Goal: Information Seeking & Learning: Check status

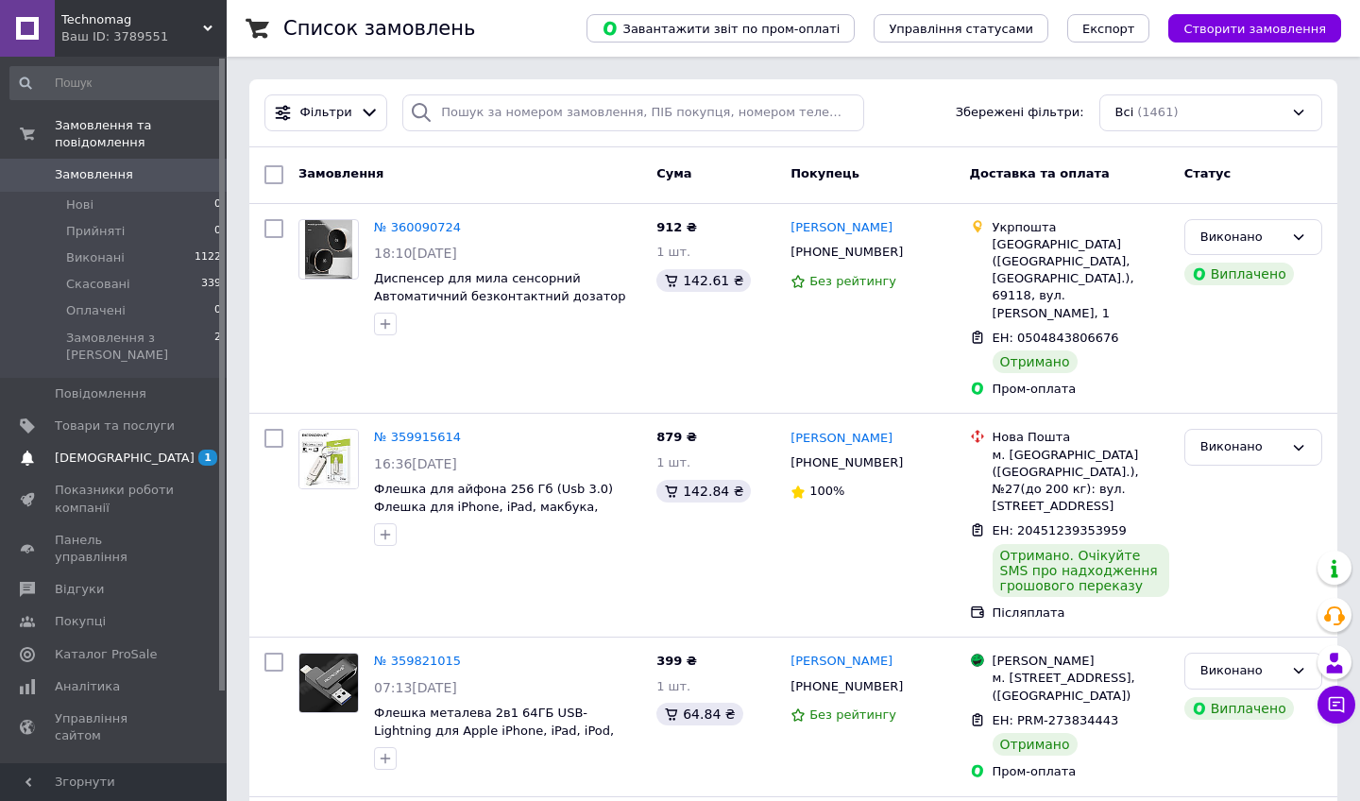
click at [94, 449] on span "[DEMOGRAPHIC_DATA]" at bounding box center [125, 457] width 140 height 17
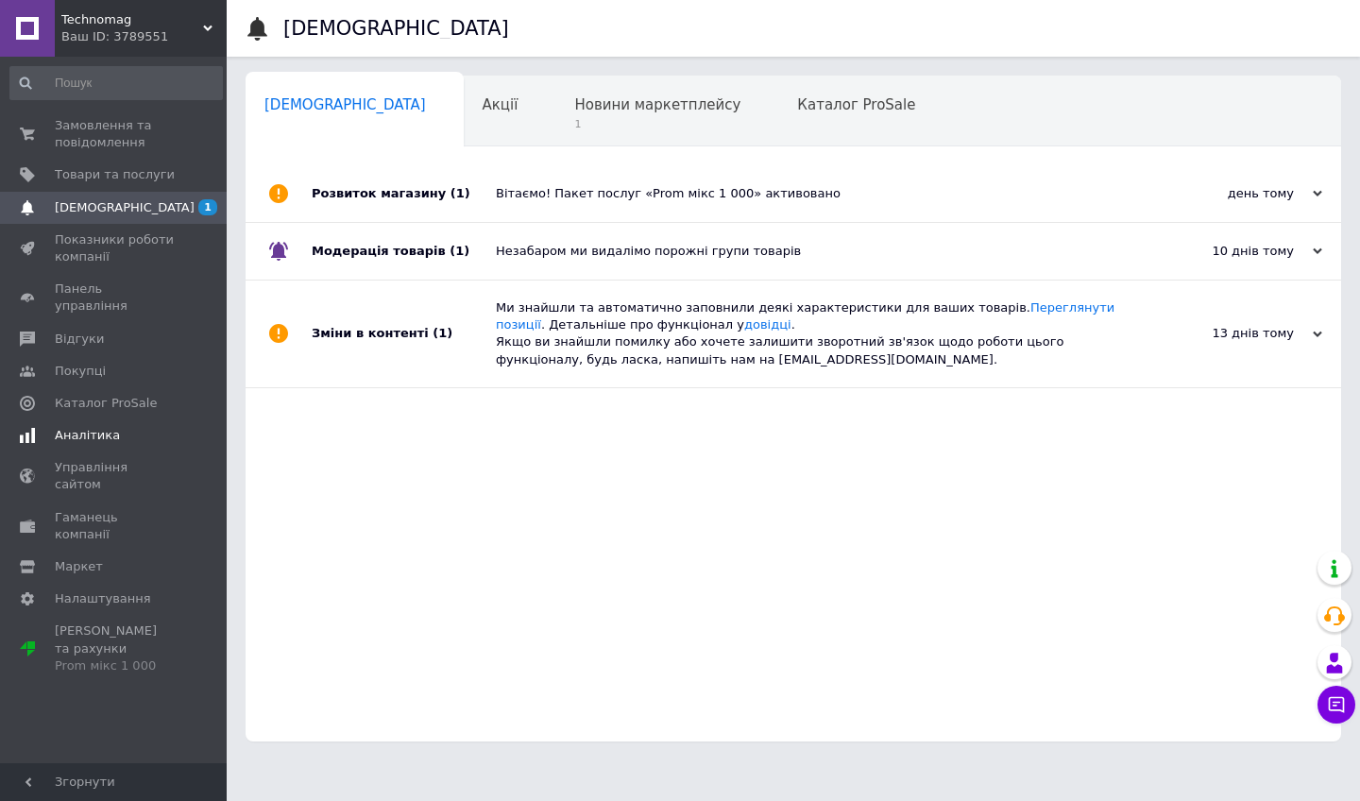
click at [94, 427] on span "Аналітика" at bounding box center [87, 435] width 65 height 17
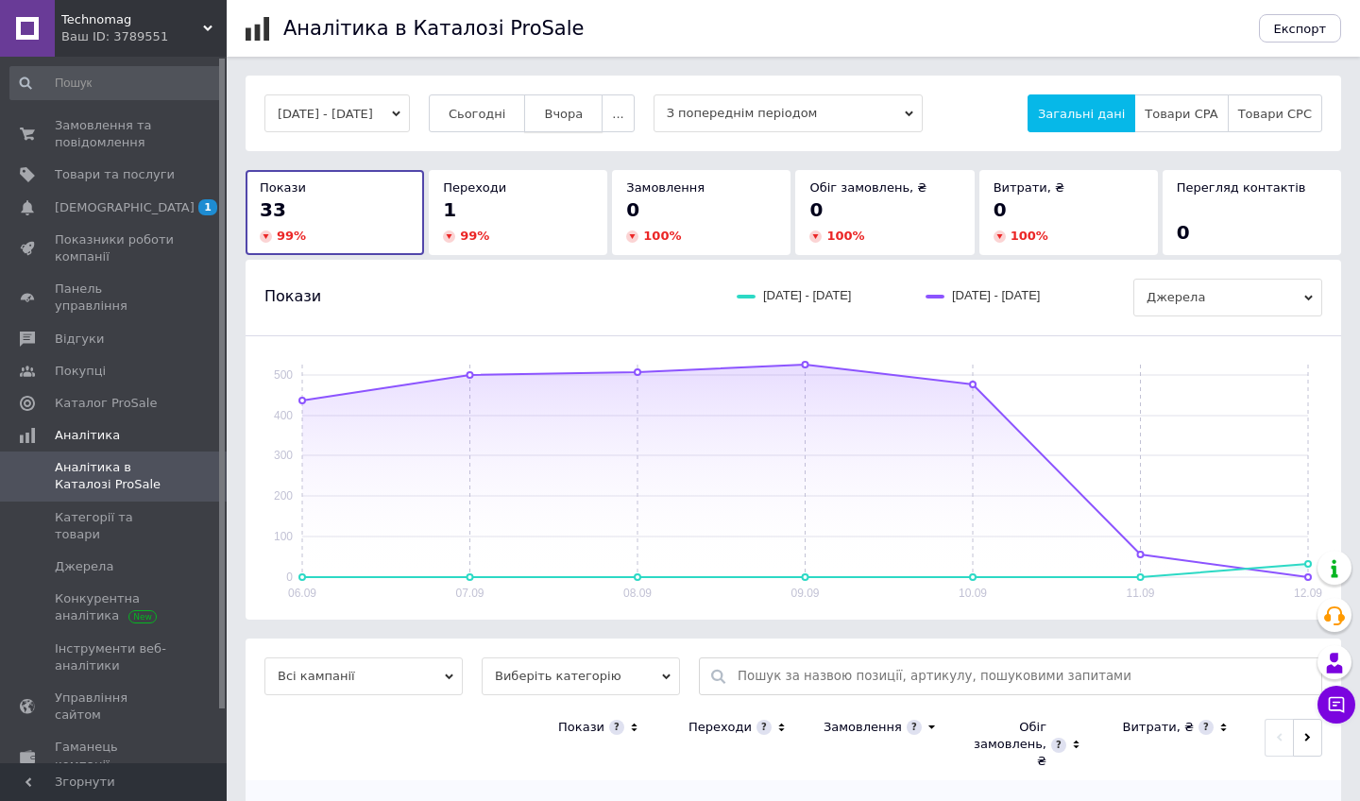
click at [541, 111] on span "Вчора" at bounding box center [563, 114] width 39 height 14
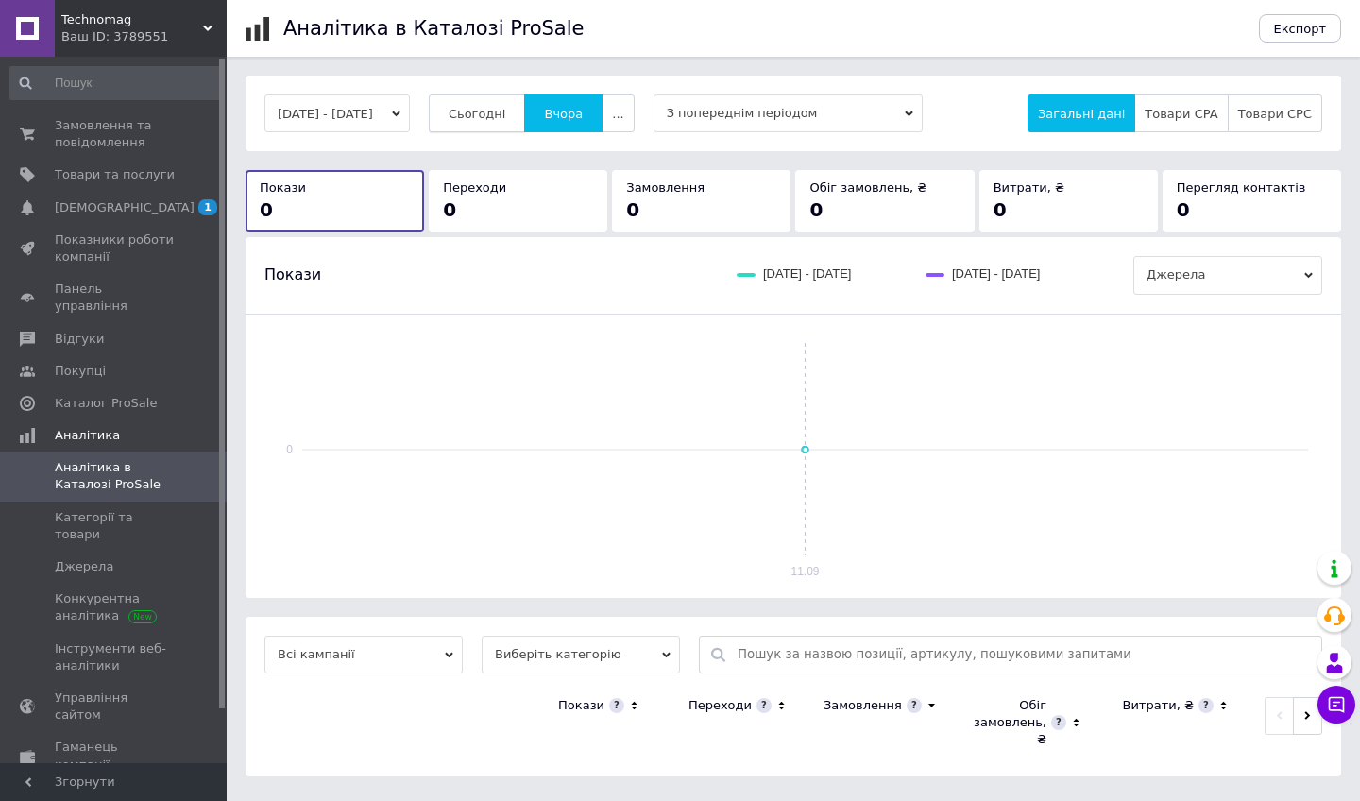
click at [526, 122] on button "Сьогодні" at bounding box center [477, 113] width 97 height 38
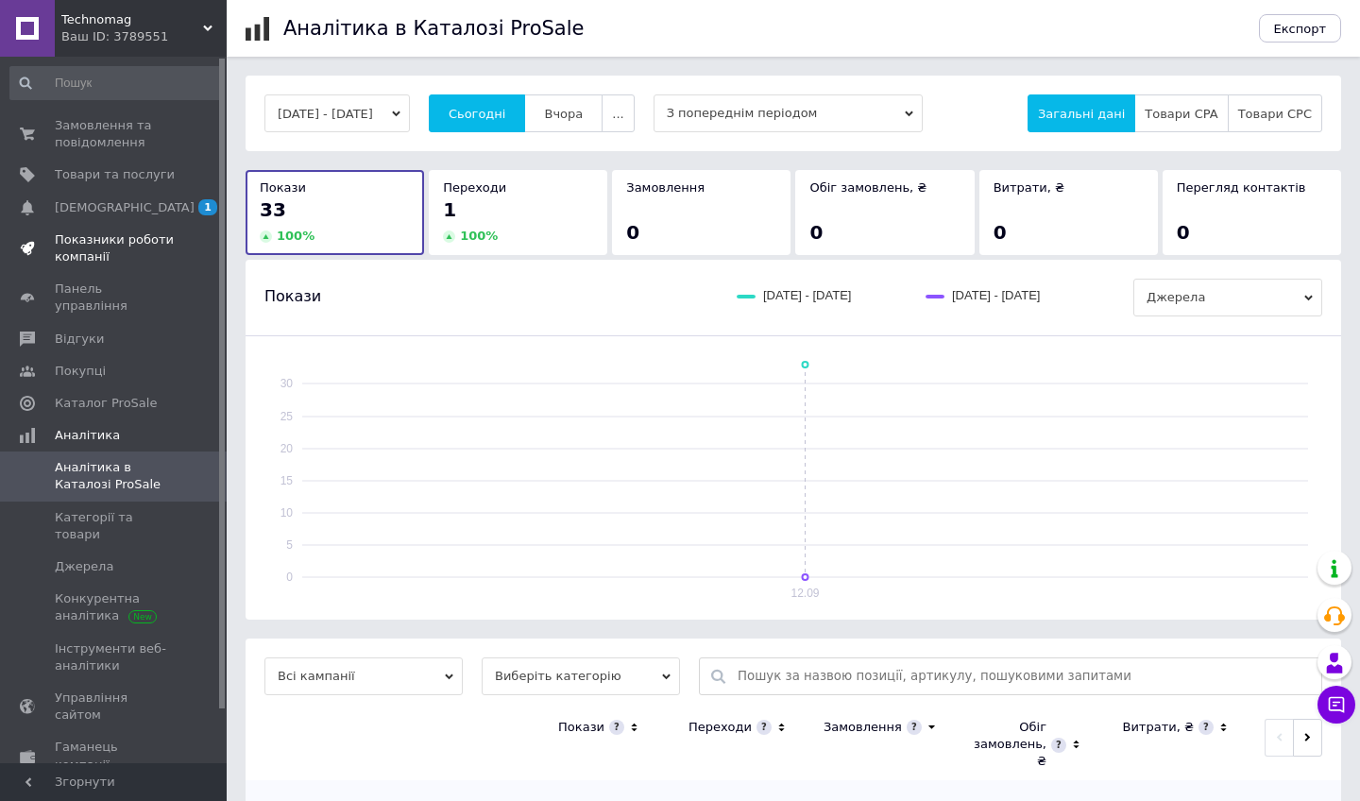
click at [82, 252] on span "Показники роботи компанії" at bounding box center [115, 248] width 120 height 34
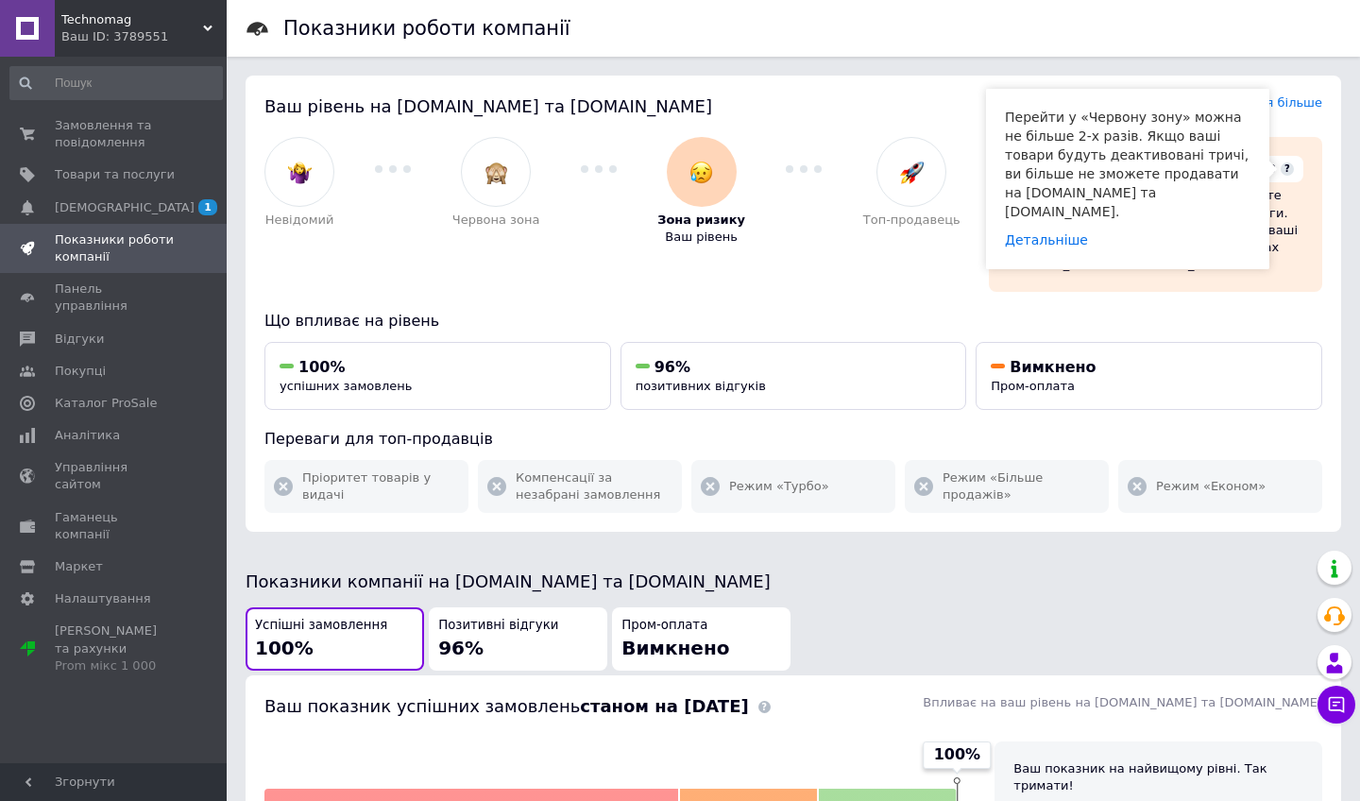
click at [541, 169] on span "?" at bounding box center [1286, 168] width 13 height 13
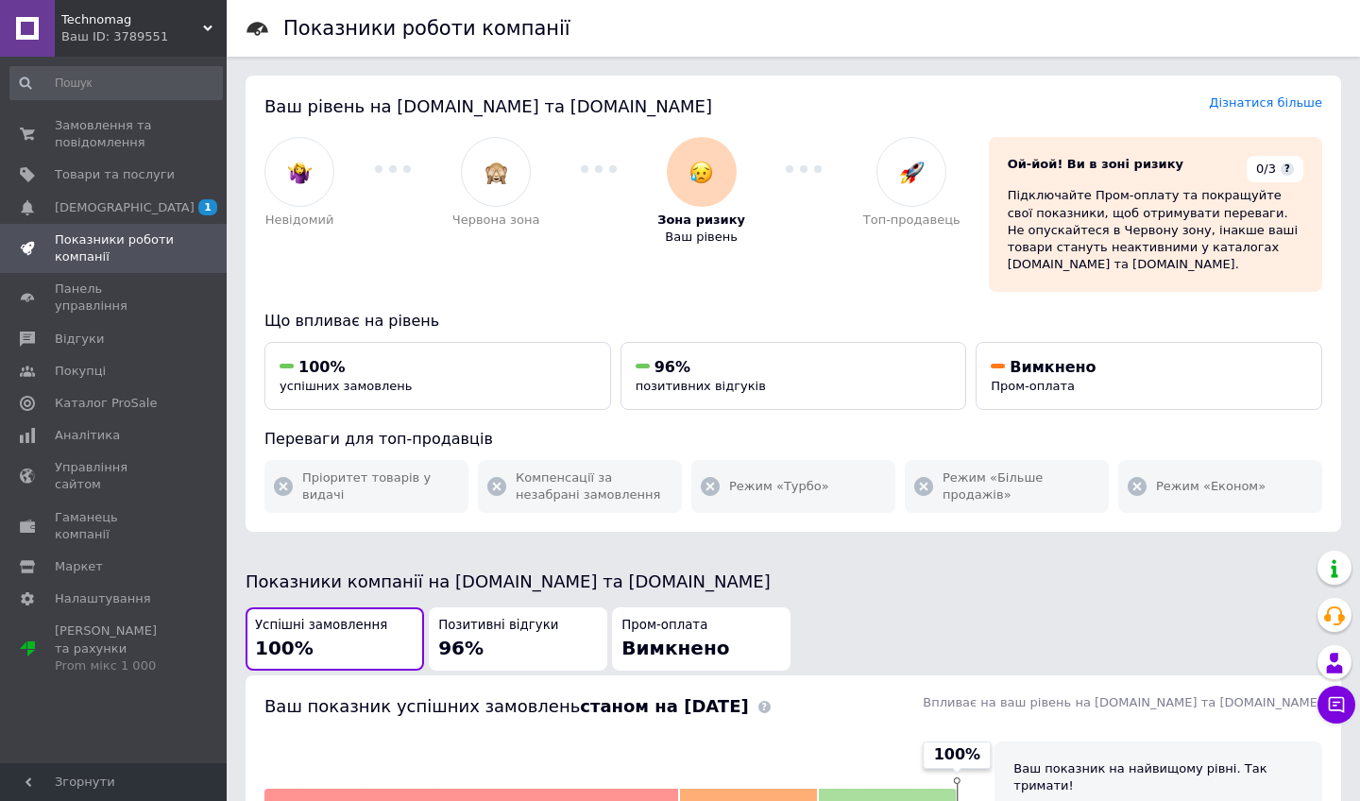
click at [541, 172] on div "0/3 ?" at bounding box center [1274, 169] width 57 height 26
click at [541, 104] on link "Дізнатися більше" at bounding box center [1265, 102] width 113 height 14
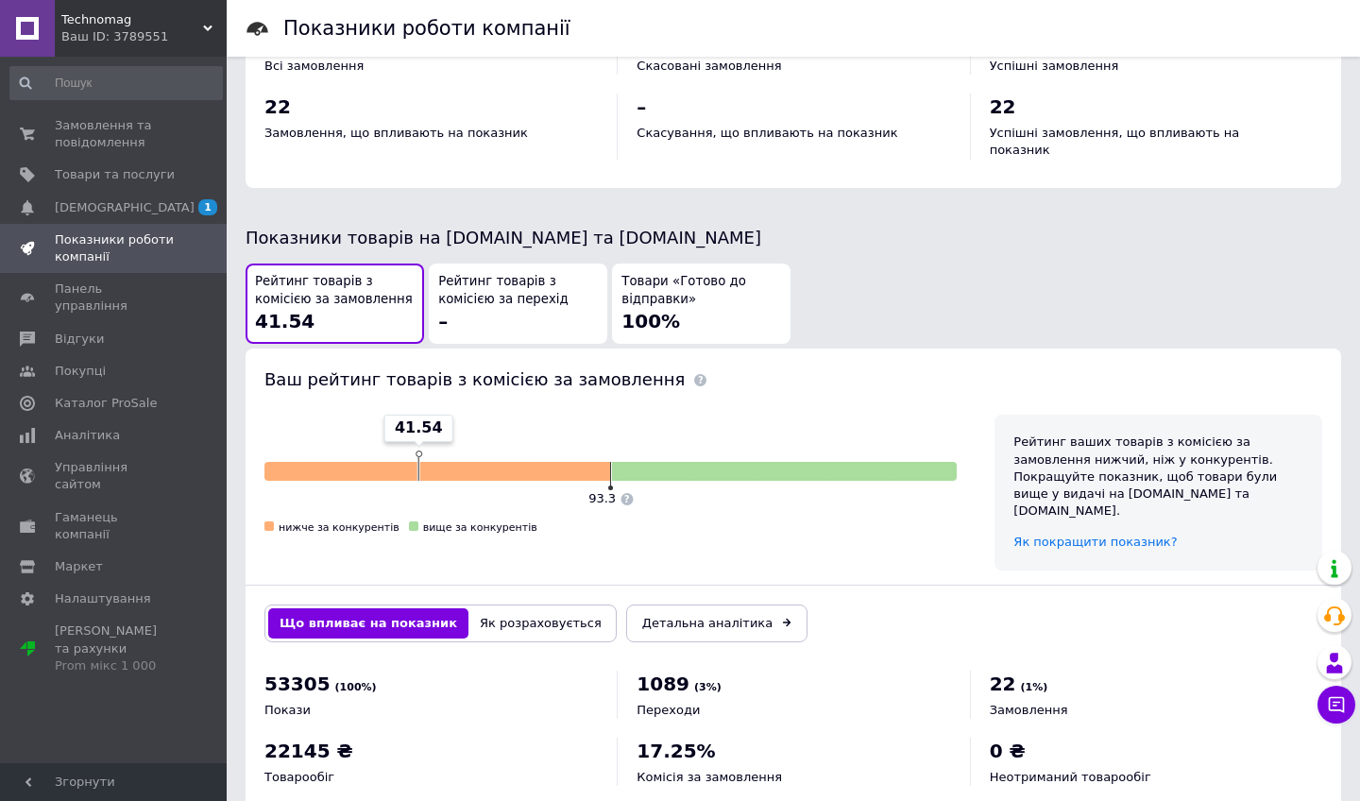
scroll to position [918, 0]
